Goal: Task Accomplishment & Management: Use online tool/utility

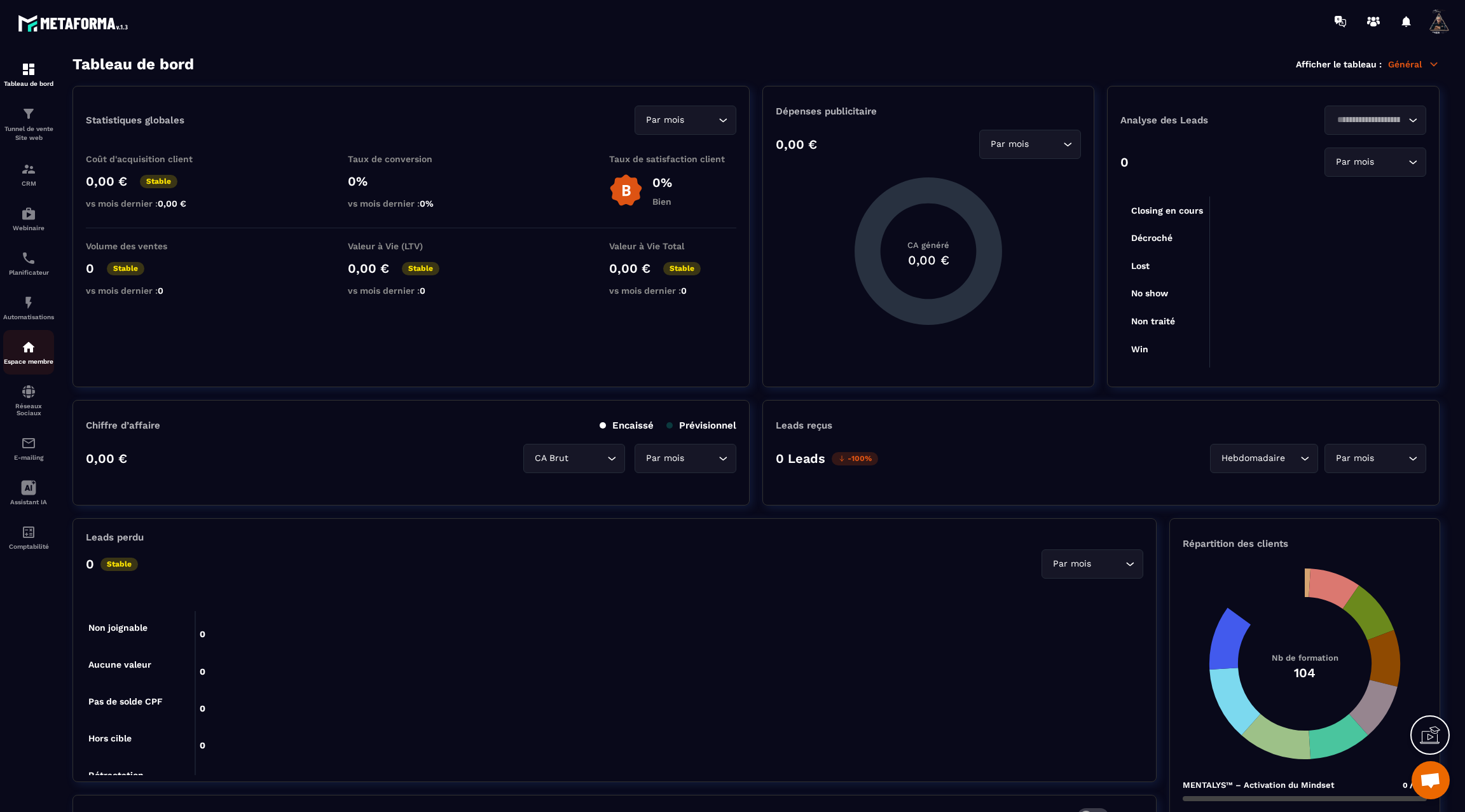
click at [27, 365] on p "Espace membre" at bounding box center [28, 361] width 51 height 7
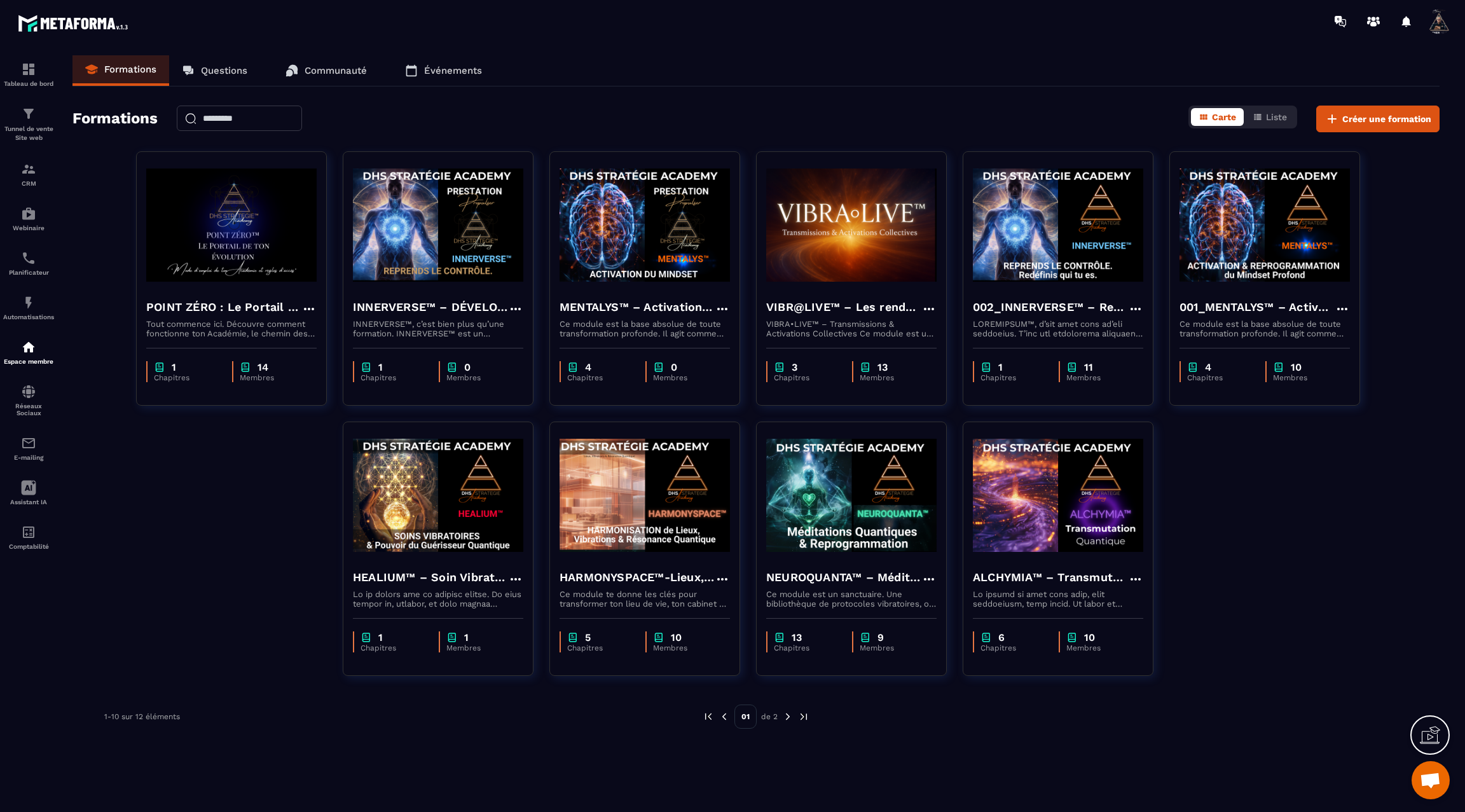
click at [784, 712] on img at bounding box center [788, 717] width 12 height 12
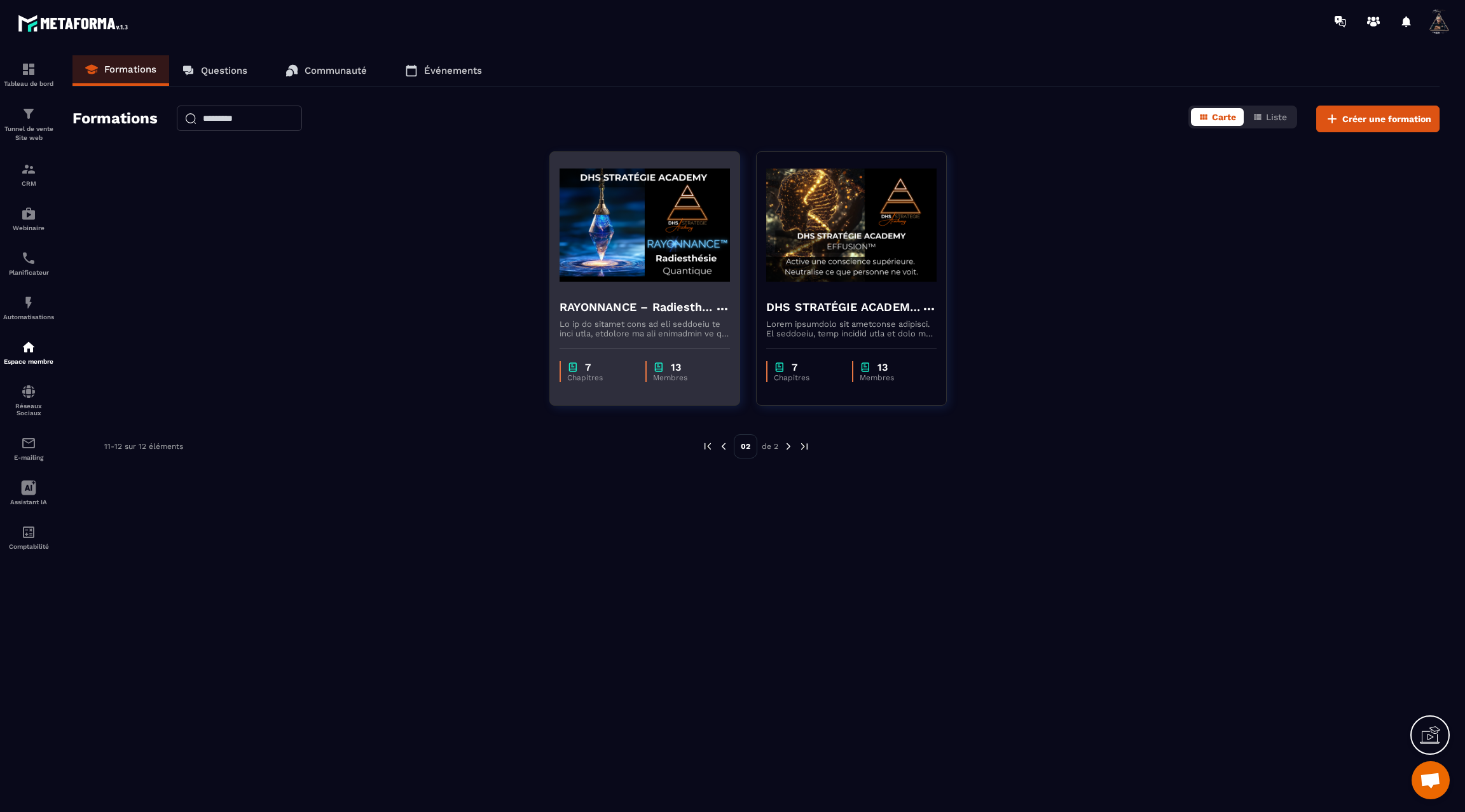
click at [654, 280] on img at bounding box center [645, 225] width 171 height 127
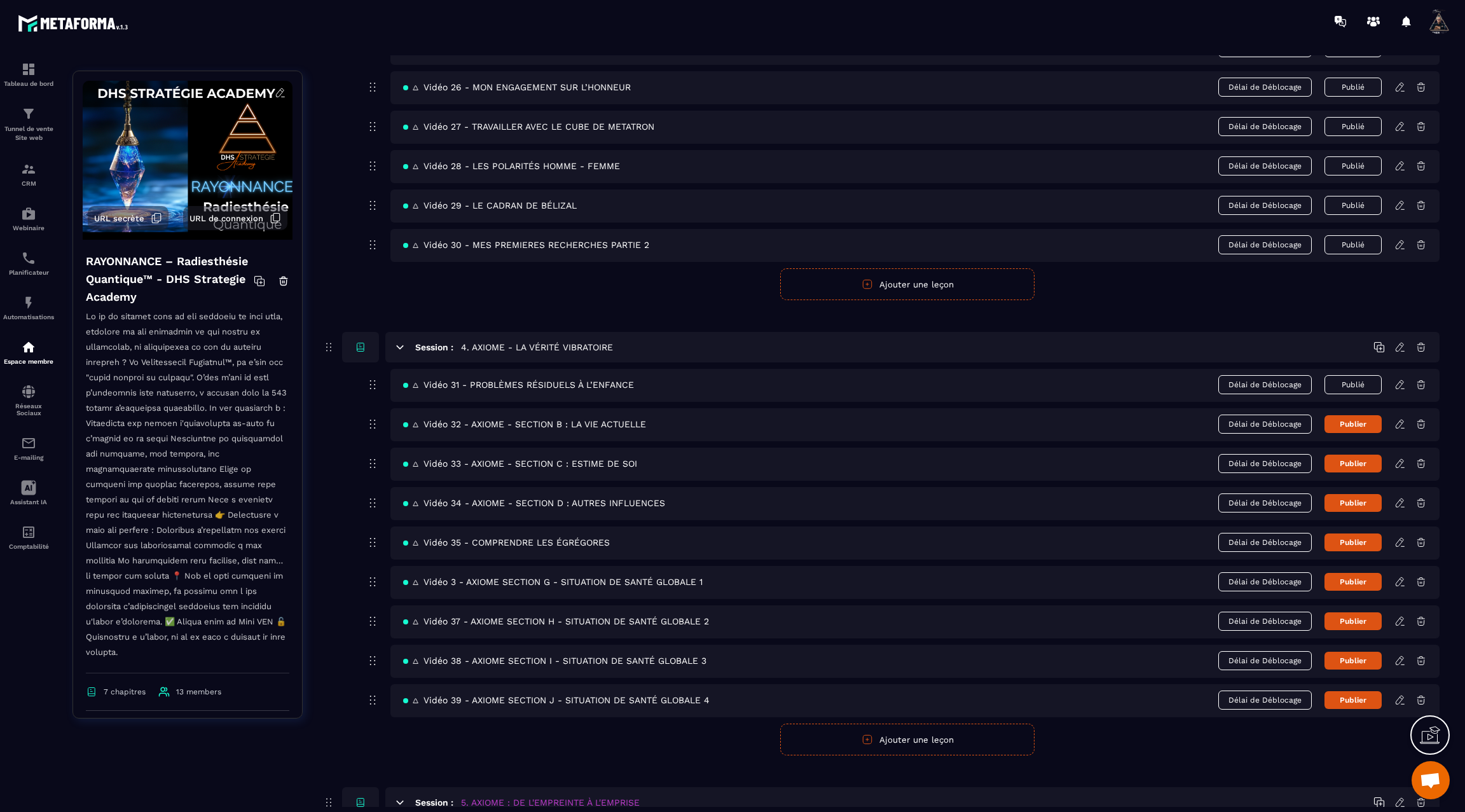
scroll to position [1400, 0]
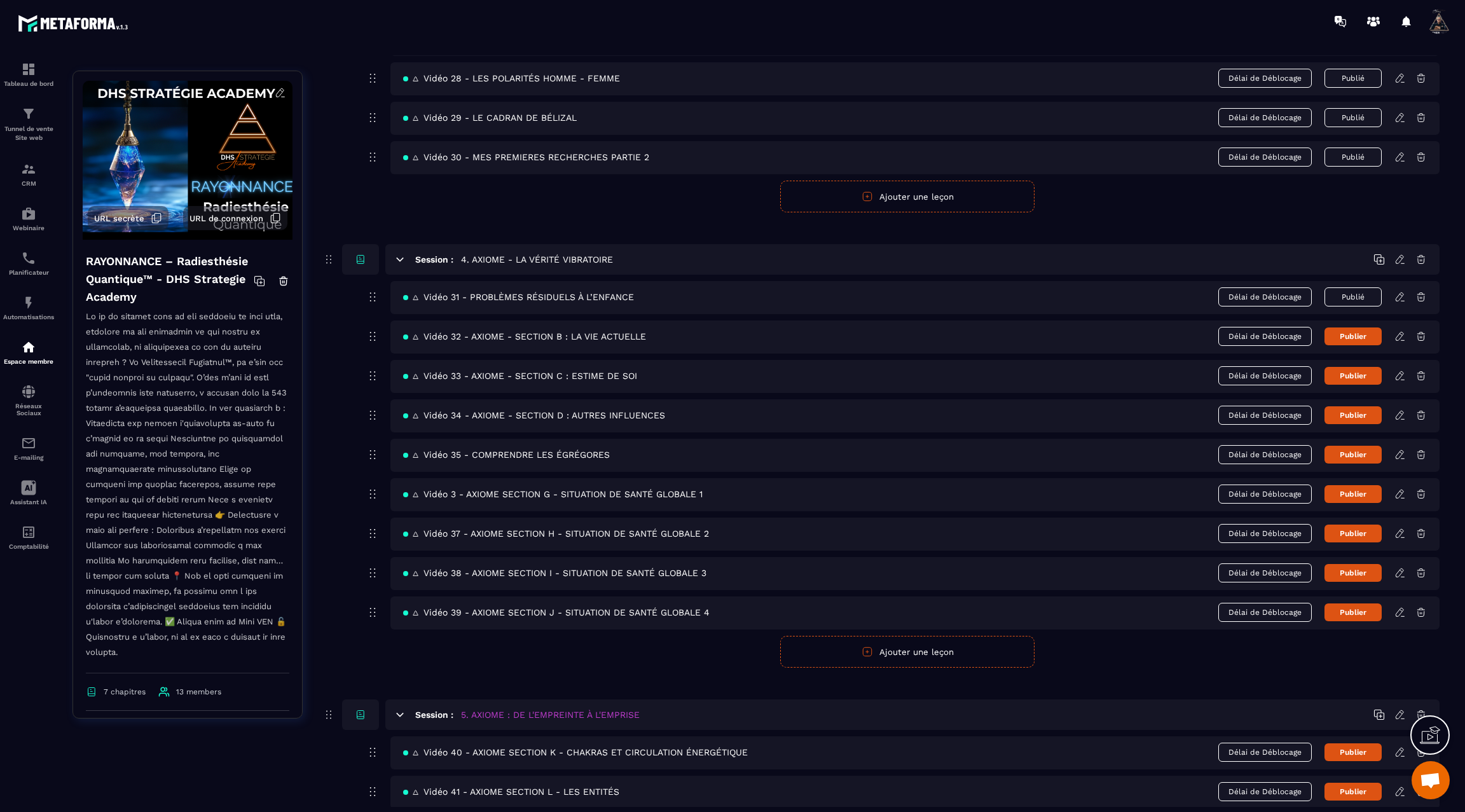
click at [1400, 291] on icon at bounding box center [1400, 297] width 12 height 12
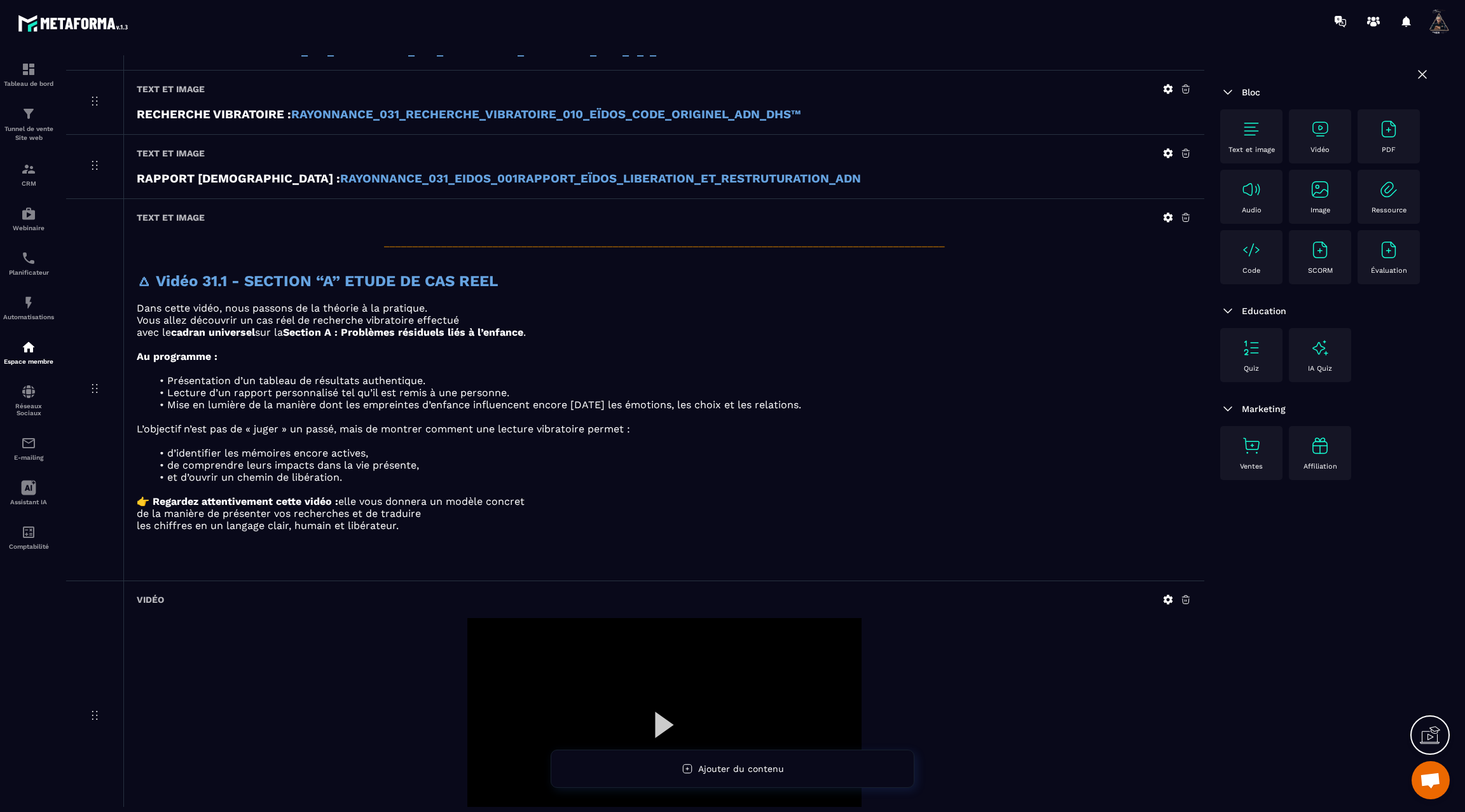
scroll to position [850, 0]
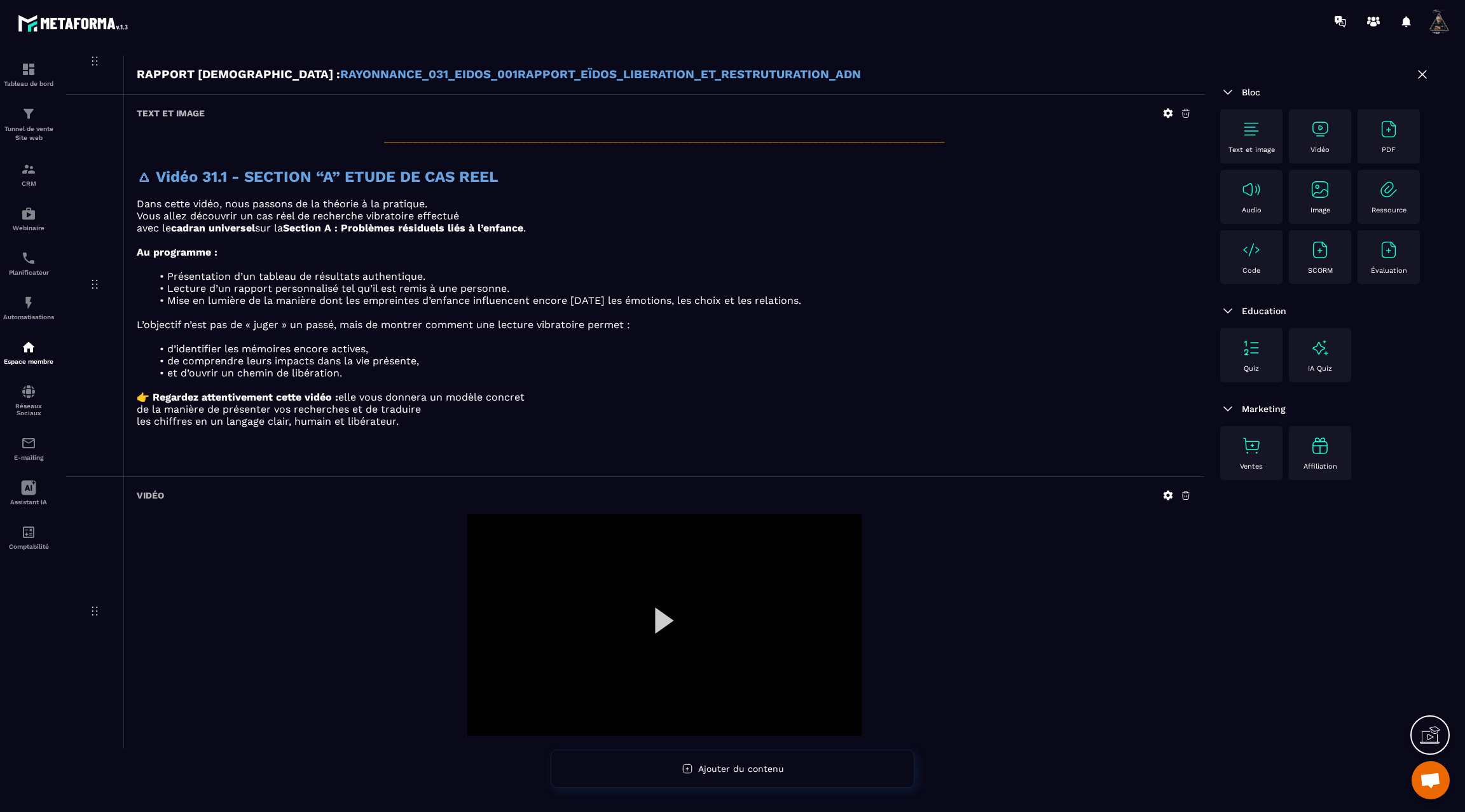
click at [1254, 128] on img at bounding box center [1252, 129] width 21 height 21
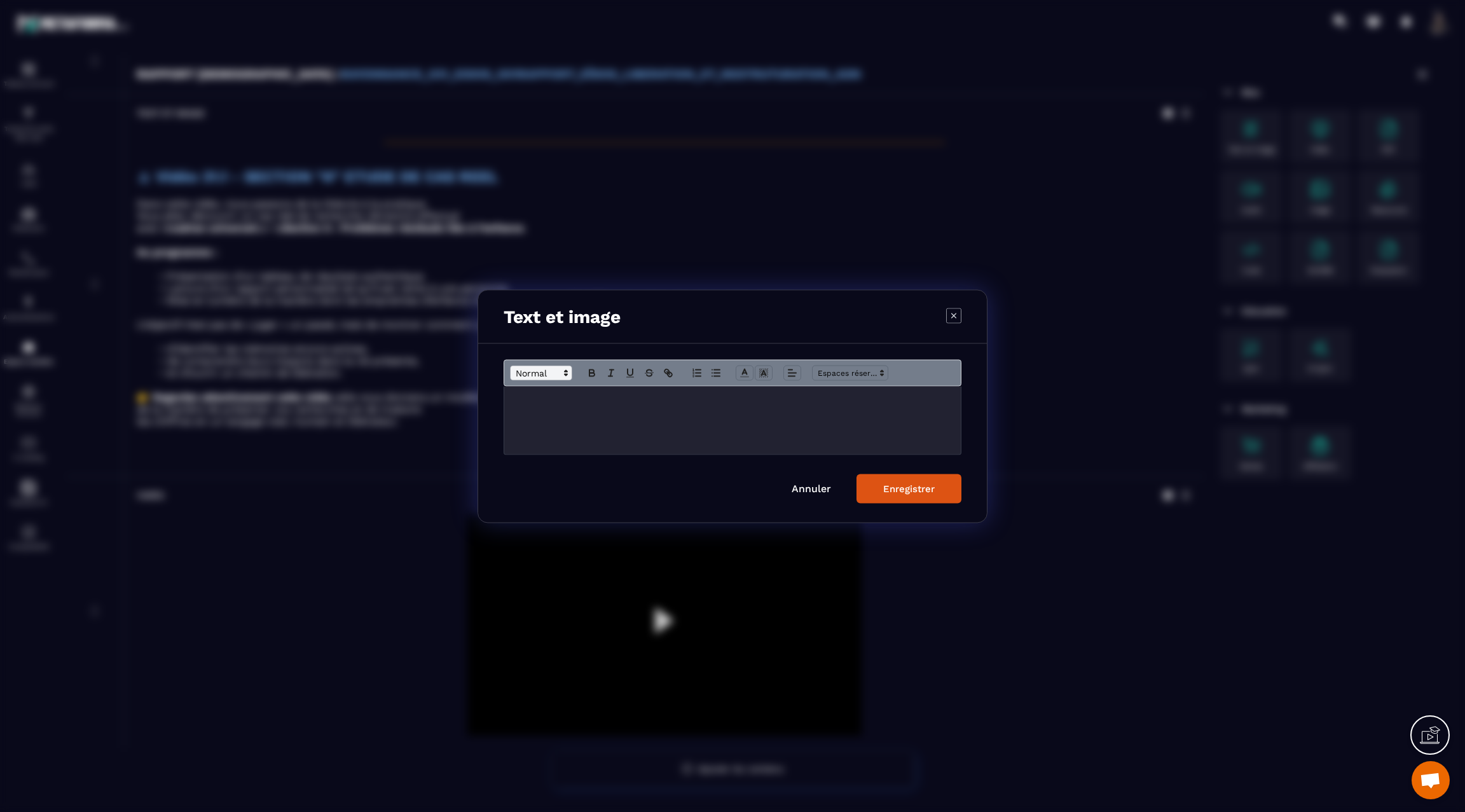
click at [533, 374] on span "Modal window" at bounding box center [540, 372] width 62 height 15
click at [541, 434] on span "Modal window" at bounding box center [557, 439] width 93 height 19
click at [594, 373] on icon "Modal window" at bounding box center [592, 372] width 12 height 12
click at [636, 401] on h3 "**********" at bounding box center [732, 401] width 438 height 14
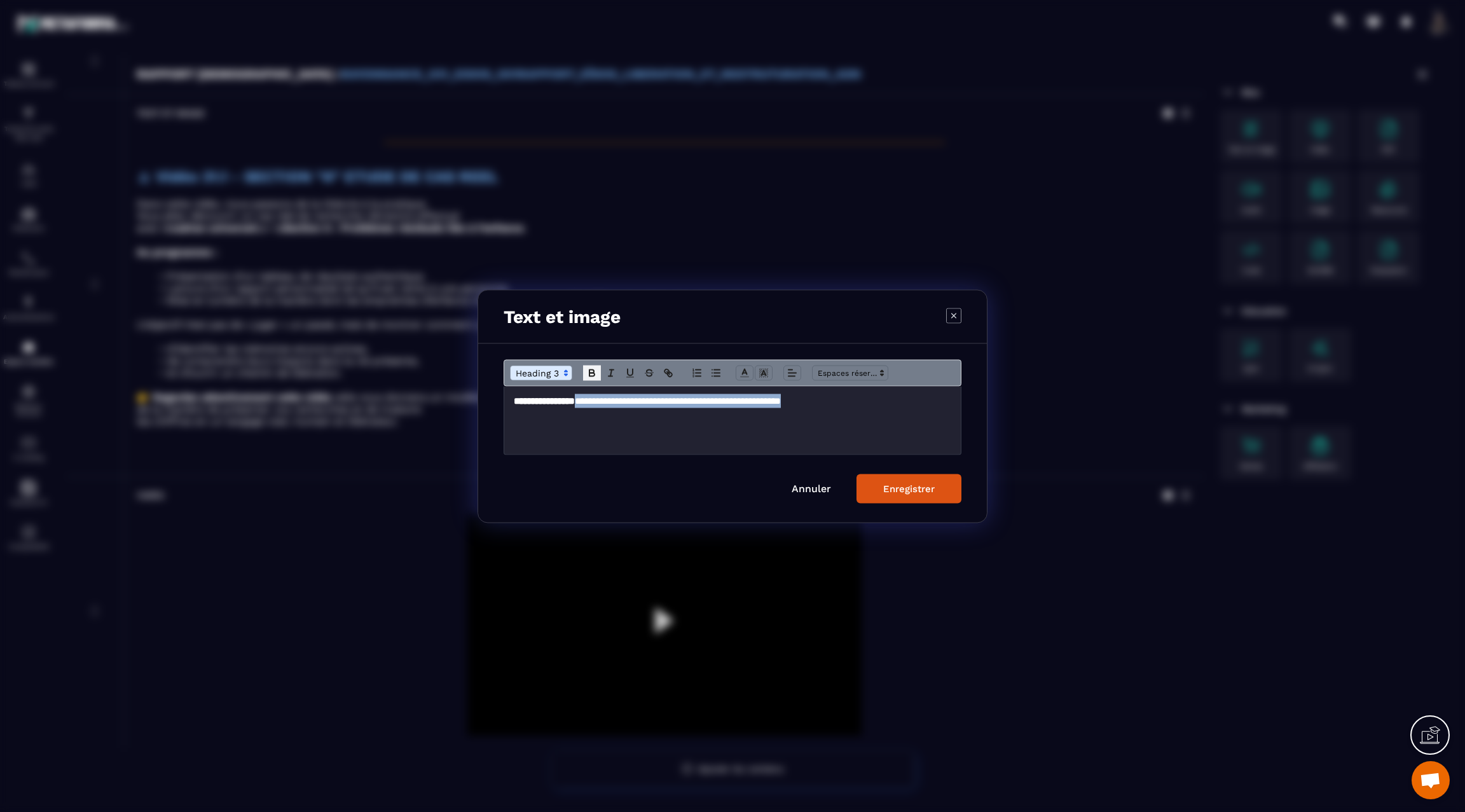
click at [592, 371] on icon "Modal window" at bounding box center [592, 372] width 12 height 12
click at [744, 374] on icon "Modal window" at bounding box center [745, 372] width 12 height 12
click at [823, 388] on span "Modal window" at bounding box center [823, 388] width 10 height 10
click at [748, 368] on icon "Modal window" at bounding box center [745, 372] width 12 height 12
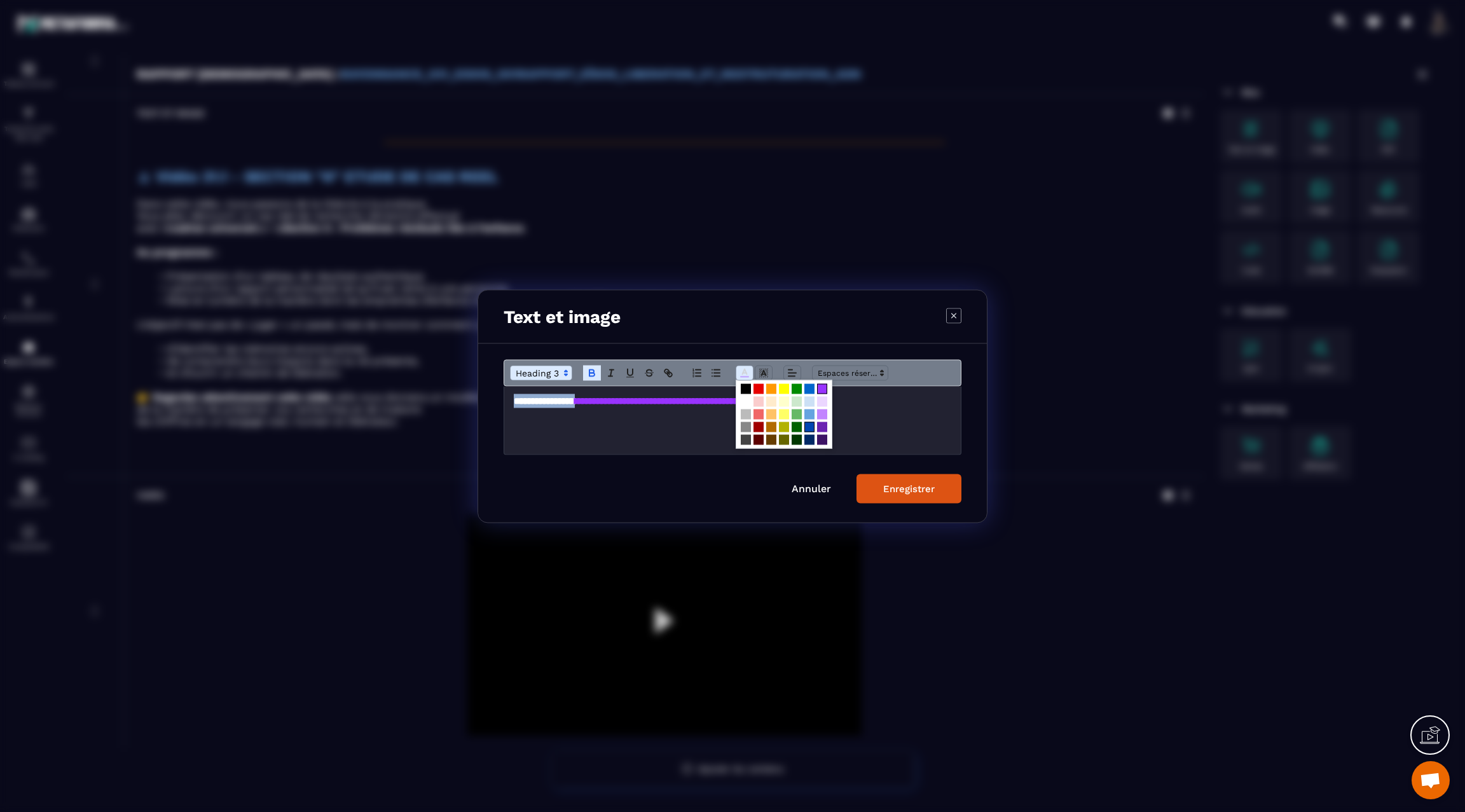
click at [808, 427] on span "Modal window" at bounding box center [810, 427] width 10 height 10
click at [671, 373] on icon "Modal window" at bounding box center [669, 374] width 4 height 4
type input "**********"
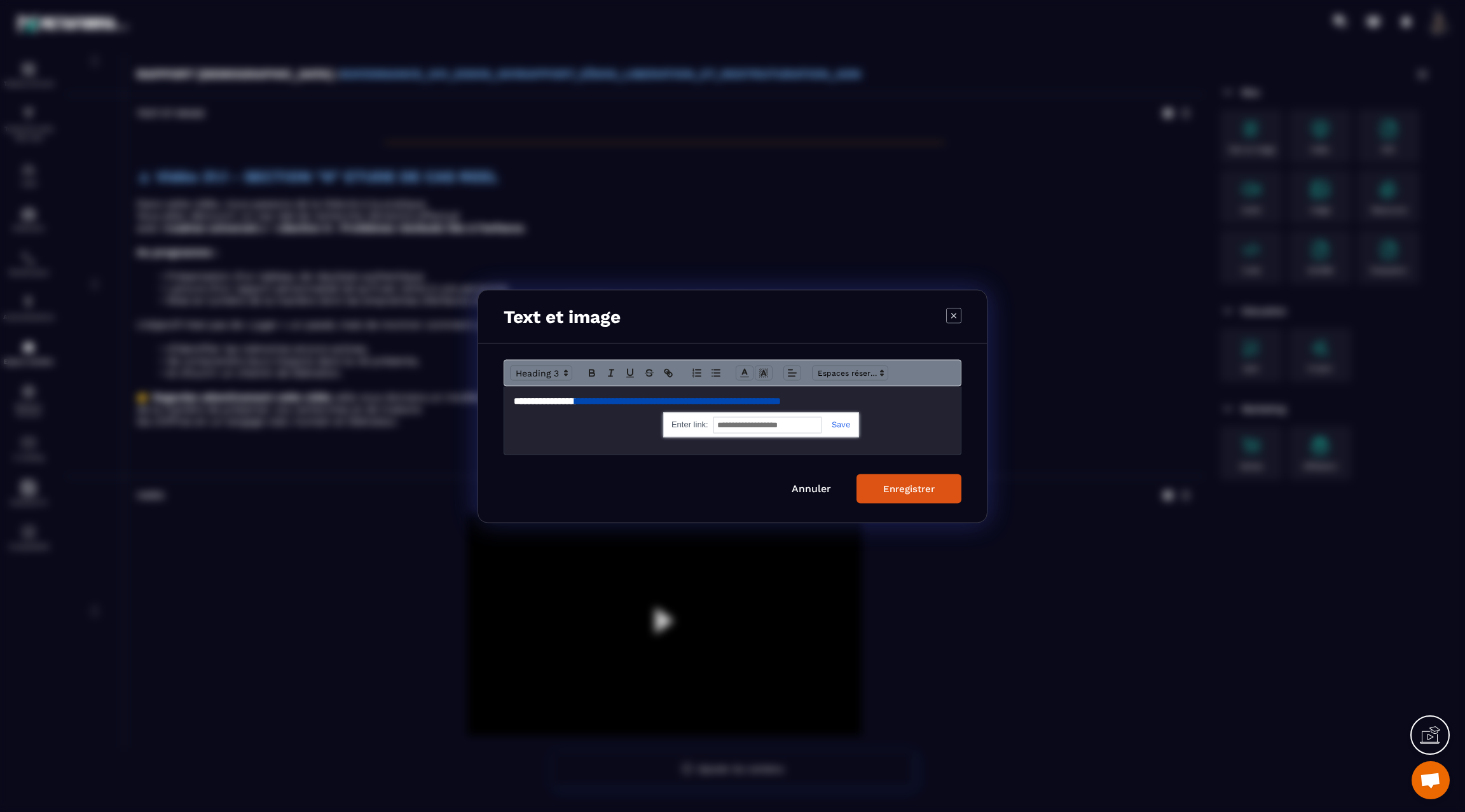
paste input "**********"
type input "**********"
click at [910, 486] on div "Enregistrer" at bounding box center [909, 488] width 51 height 12
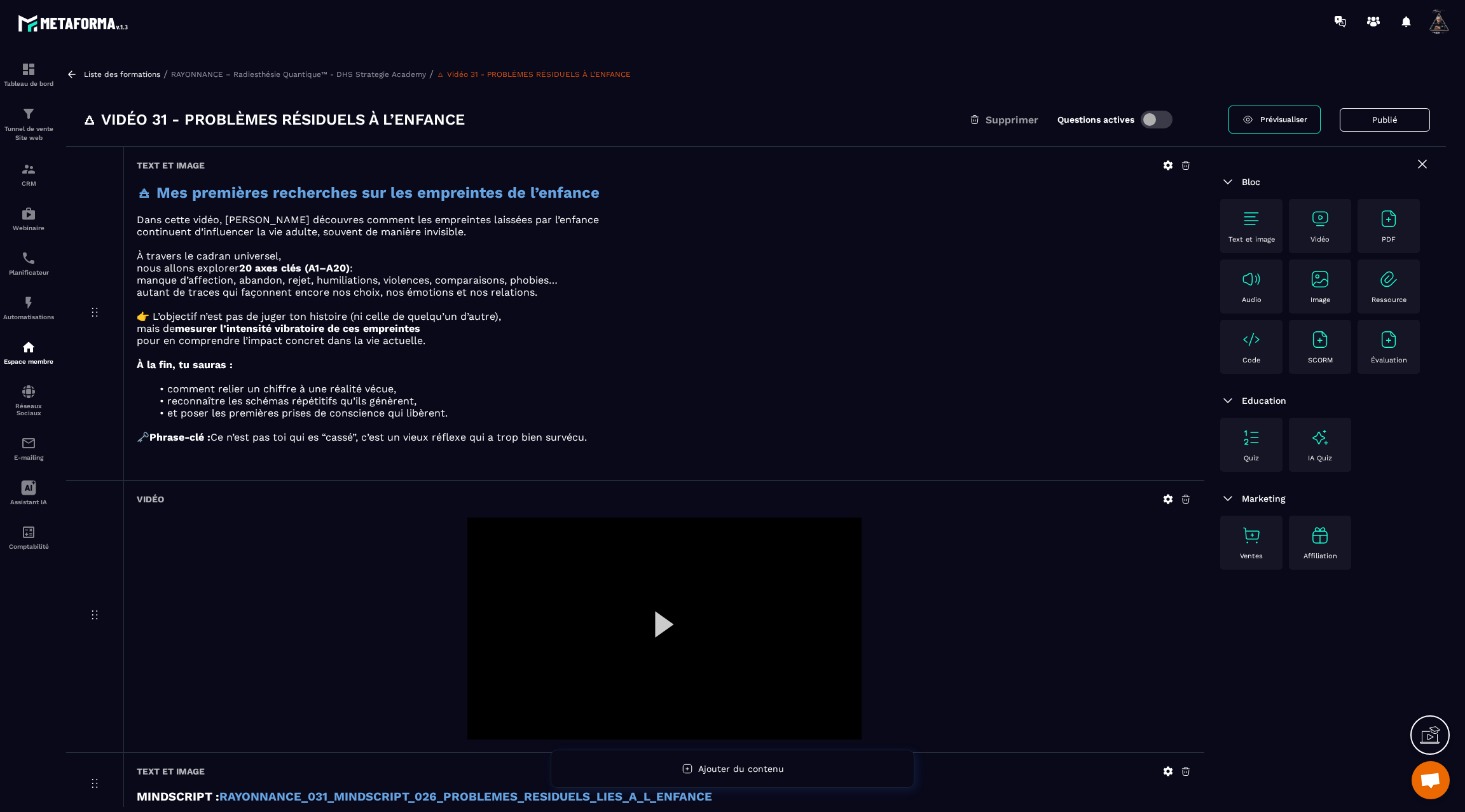
click at [69, 72] on icon at bounding box center [72, 74] width 8 height 7
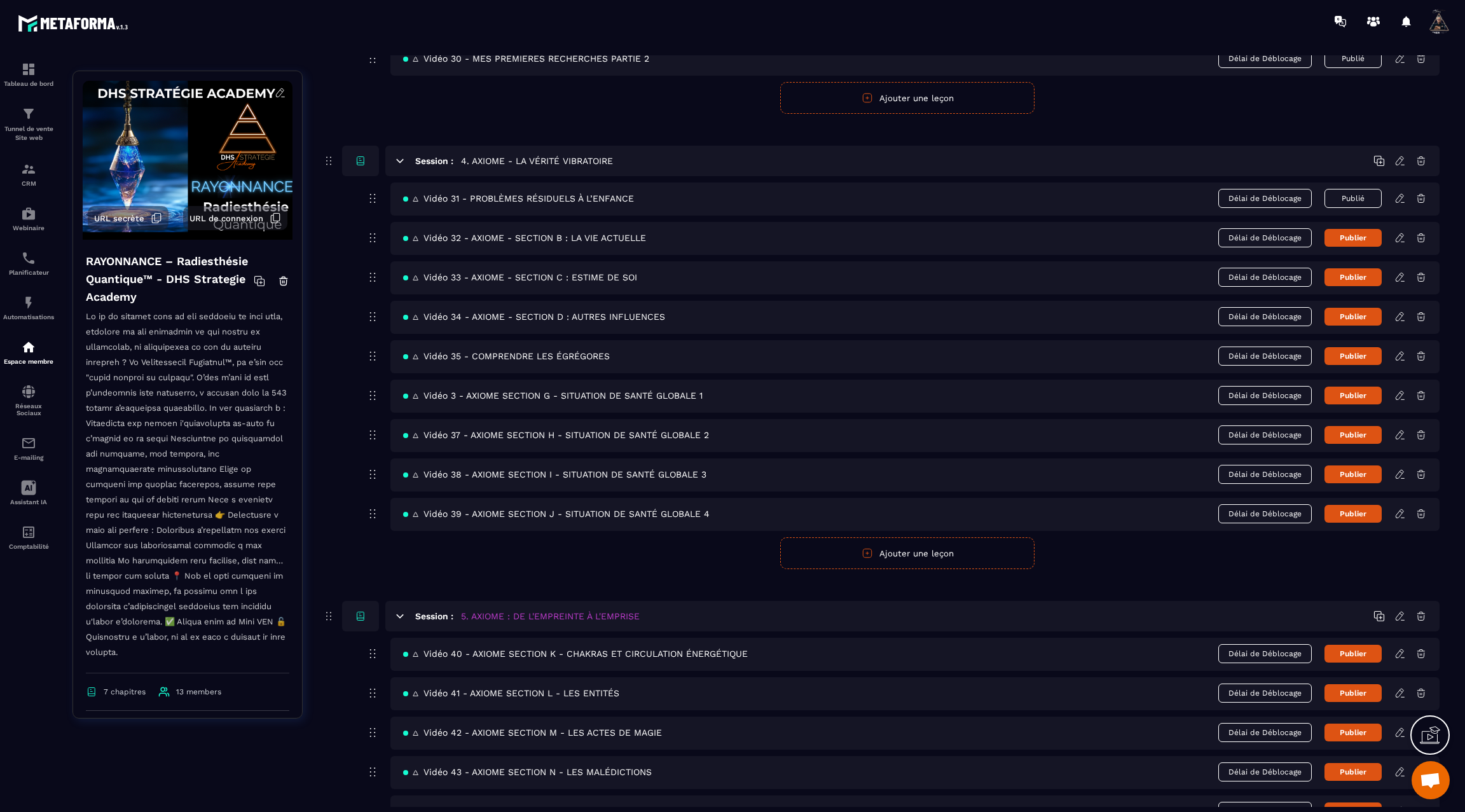
scroll to position [1462, 0]
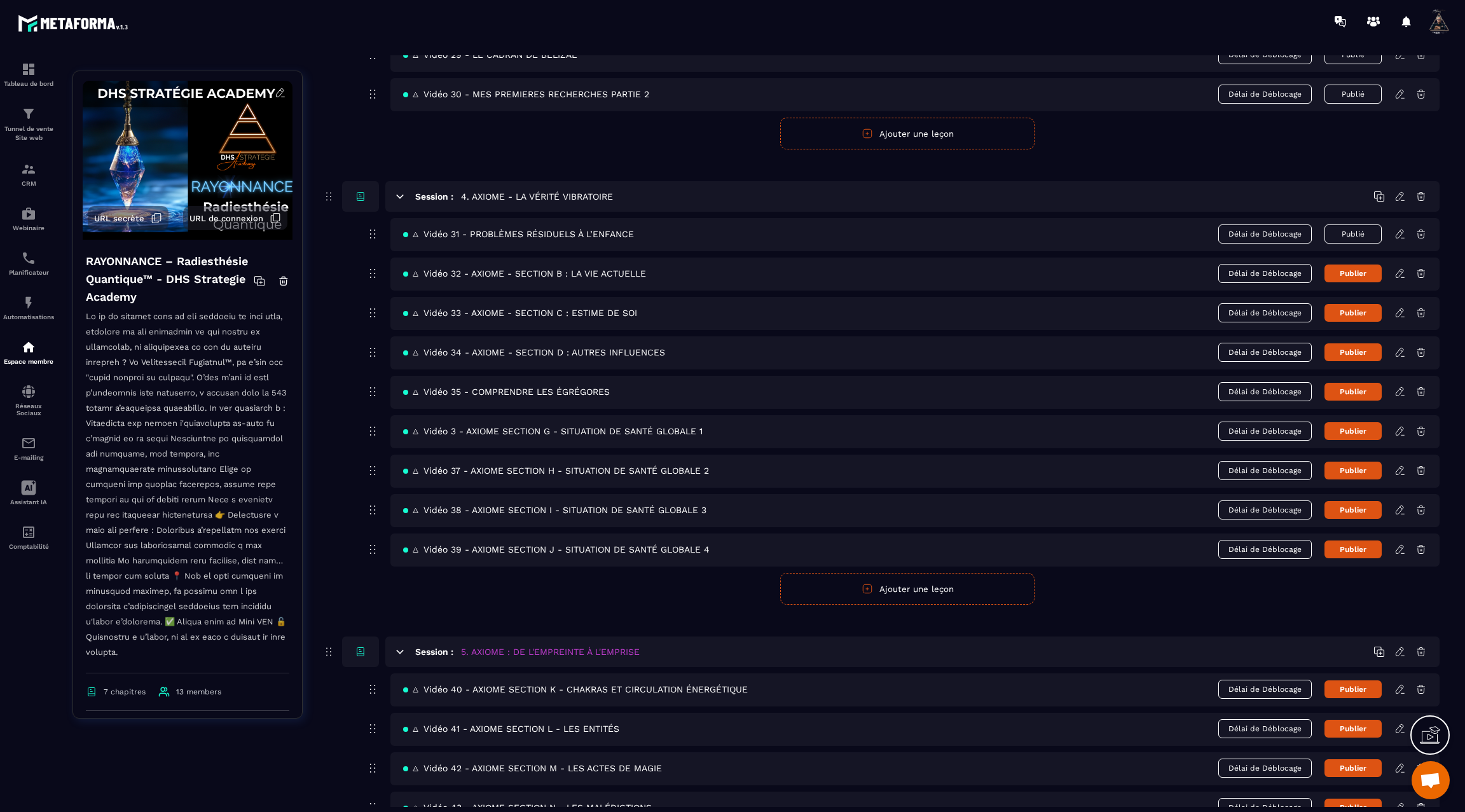
click at [1403, 269] on icon at bounding box center [1400, 273] width 8 height 8
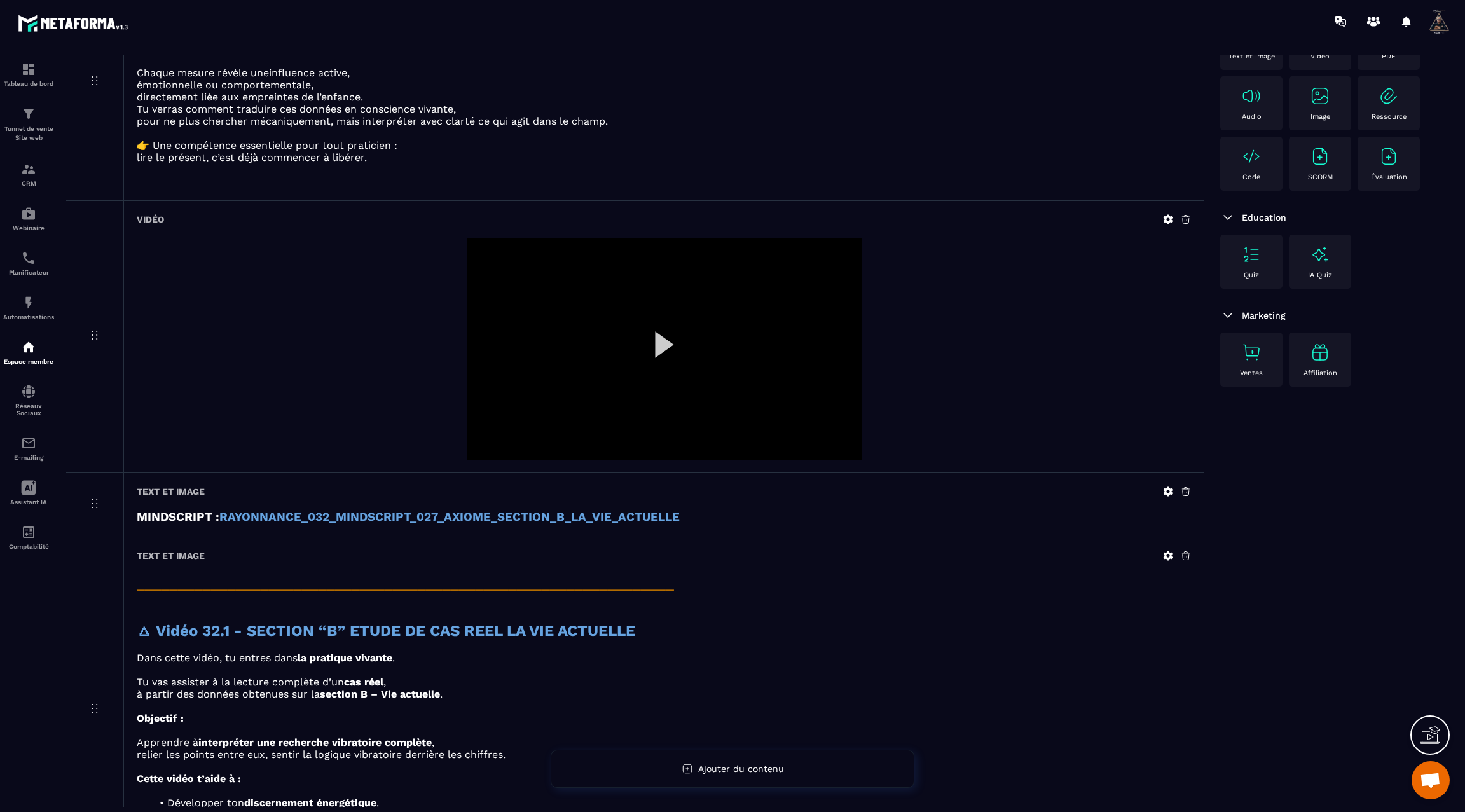
scroll to position [588, 0]
